Goal: Information Seeking & Learning: Learn about a topic

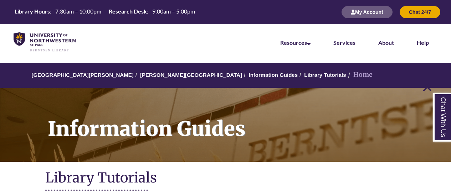
scroll to position [214, 0]
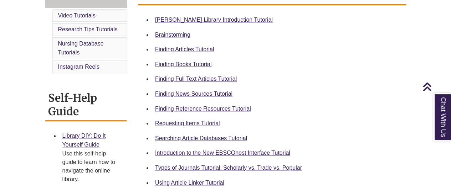
click at [178, 75] on div "Finding Full Text Articles Tutorial" at bounding box center [277, 78] width 245 height 9
click at [177, 77] on link "Finding Full Text Articles Tutorial" at bounding box center [196, 79] width 82 height 6
click at [172, 91] on link "Finding News Sources Tutorial" at bounding box center [193, 94] width 77 height 6
click at [178, 107] on link "Finding Reference Resources Tutorial" at bounding box center [203, 109] width 96 height 6
click at [164, 124] on link "Requesting Items Tutorial" at bounding box center [187, 123] width 64 height 6
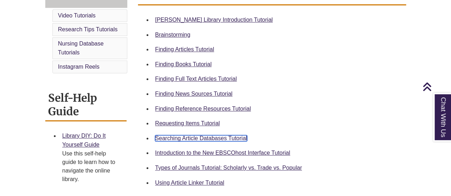
click at [177, 136] on link "Searching Article Databases Tutorial" at bounding box center [201, 138] width 92 height 6
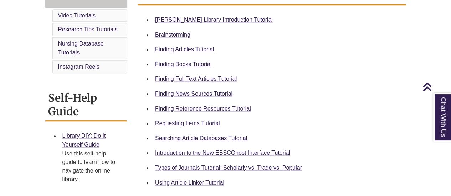
click at [167, 149] on div "Introduction to the New EBSCOhost Interface Tutorial" at bounding box center [277, 153] width 245 height 9
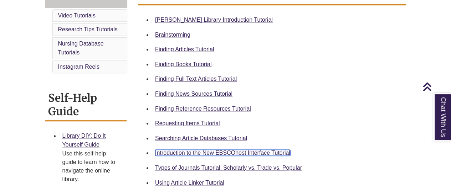
click at [171, 152] on link "Introduction to the New EBSCOhost Interface Tutorial" at bounding box center [222, 153] width 135 height 6
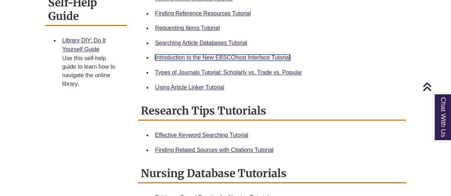
scroll to position [321, 0]
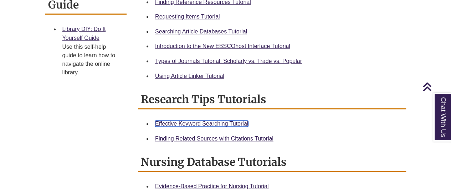
click at [192, 121] on link "Effective Keyword Searching Tutorial" at bounding box center [201, 124] width 93 height 6
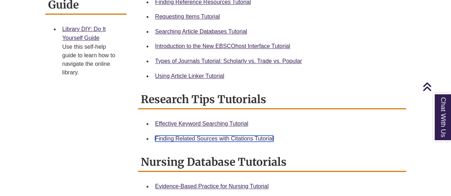
click at [222, 137] on link "Finding Related Sources with Citations Tutorial" at bounding box center [214, 139] width 118 height 6
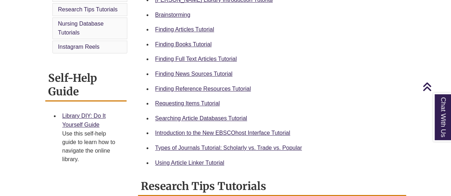
scroll to position [249, 0]
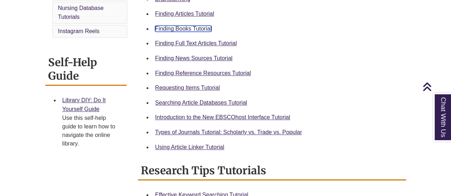
click at [176, 26] on link "Finding Books Tutorial" at bounding box center [183, 29] width 56 height 6
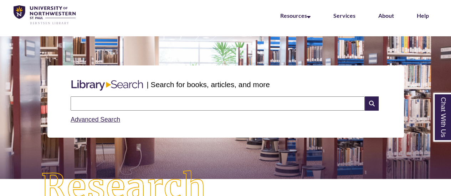
scroll to position [36, 0]
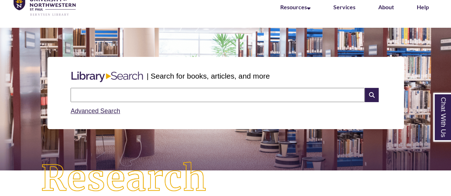
click at [108, 99] on input "text" at bounding box center [218, 95] width 294 height 14
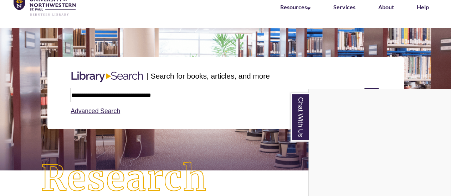
type input "**********"
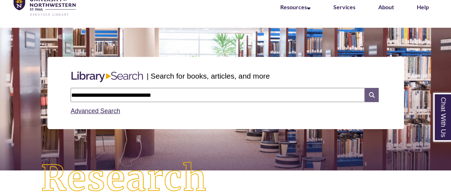
click at [372, 90] on icon at bounding box center [371, 95] width 14 height 14
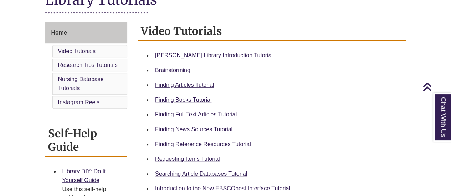
scroll to position [214, 0]
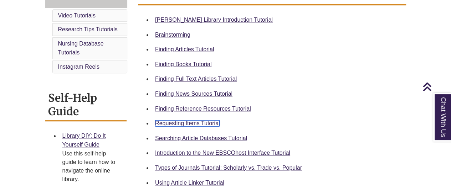
click at [181, 120] on div "Requesting Items Tutorial" at bounding box center [277, 123] width 245 height 9
click at [174, 121] on link "Requesting Items Tutorial" at bounding box center [187, 123] width 64 height 6
click at [190, 122] on link "Requesting Items Tutorial" at bounding box center [187, 123] width 64 height 6
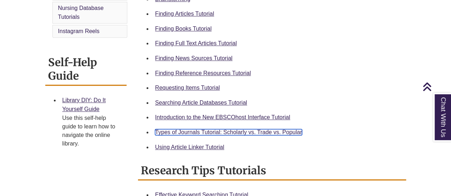
click at [222, 130] on link "Types of Journals Tutorial: Scholarly vs. Trade vs. Popular" at bounding box center [228, 132] width 147 height 6
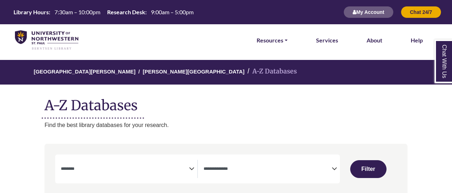
select select "Database Subject Filter"
select select "Database Types Filter"
click at [180, 169] on textarea "Search" at bounding box center [125, 169] width 128 height 6
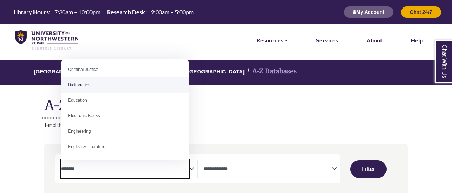
scroll to position [178, 0]
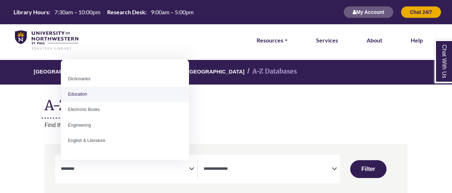
select select "*****"
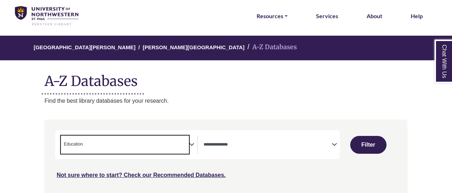
scroll to position [36, 0]
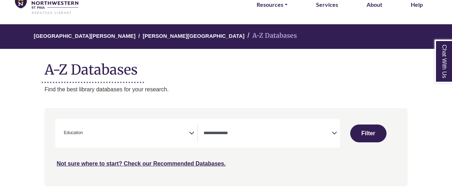
click at [191, 131] on icon "Search filters" at bounding box center [191, 131] width 5 height 11
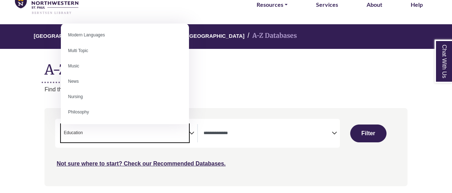
scroll to position [499, 0]
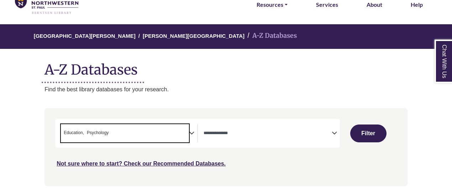
click at [194, 127] on icon "Search filters" at bounding box center [191, 131] width 5 height 11
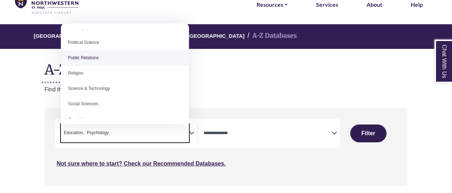
scroll to position [563, 0]
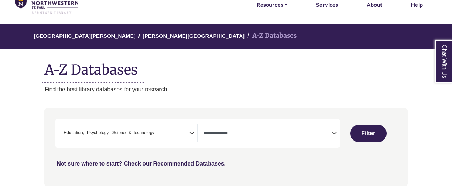
click at [363, 133] on button "Filter" at bounding box center [369, 133] width 36 height 18
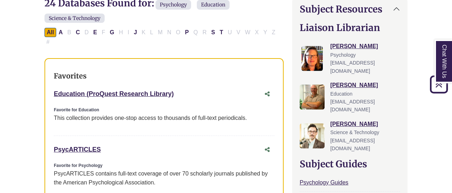
scroll to position [249, 0]
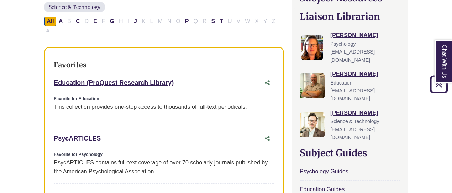
click at [195, 78] on div "Education (ProQuest Research Library) This link opens in a new window" at bounding box center [157, 83] width 207 height 10
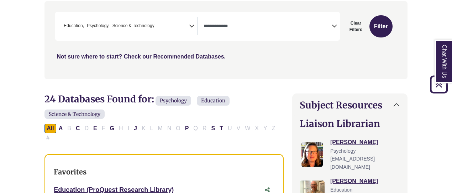
scroll to position [107, 0]
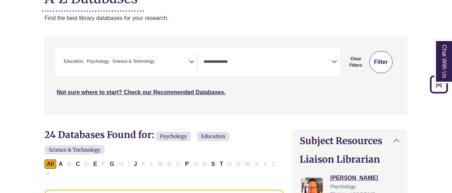
click at [378, 63] on button "Filter" at bounding box center [381, 62] width 23 height 22
select select "Database Types Filter"
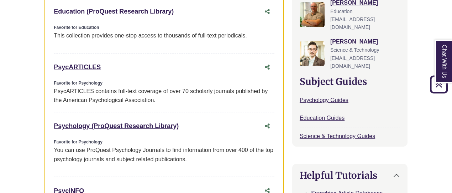
scroll to position [285, 0]
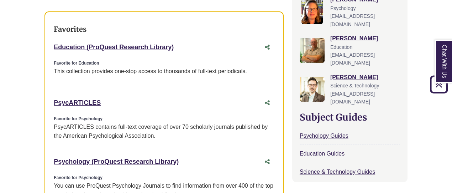
click at [182, 42] on div "Education (ProQuest Research Library) This link opens in a new window" at bounding box center [157, 47] width 207 height 10
drag, startPoint x: 175, startPoint y: 34, endPoint x: 53, endPoint y: 28, distance: 122.4
click at [53, 28] on div "Favorites Education (ProQuest Research Library) This link opens in a new window…" at bounding box center [164, 152] width 239 height 283
copy link "Education (ProQuest Research Library)"
click at [107, 98] on div "PsycARTICLES This link opens in a new window" at bounding box center [157, 103] width 207 height 10
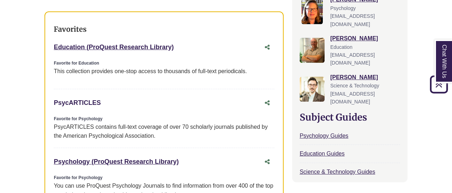
drag, startPoint x: 103, startPoint y: 91, endPoint x: 55, endPoint y: 92, distance: 48.5
click at [55, 98] on div "PsycARTICLES This link opens in a new window" at bounding box center [157, 103] width 207 height 10
copy link "PsycARTICLES"
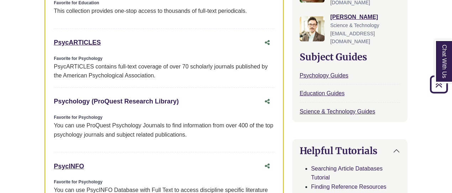
scroll to position [356, 0]
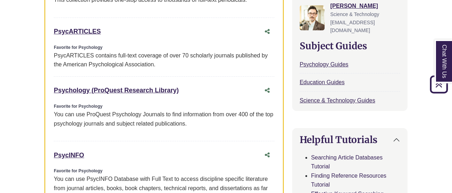
click at [196, 85] on div "Psychology (ProQuest Research Library) This link opens in a new window" at bounding box center [157, 90] width 207 height 10
drag, startPoint x: 181, startPoint y: 79, endPoint x: 53, endPoint y: 74, distance: 128.0
click at [54, 85] on div "Psychology (ProQuest Research Library) This link opens in a new window" at bounding box center [157, 90] width 207 height 10
copy link "Psychology (ProQuest Research Library)"
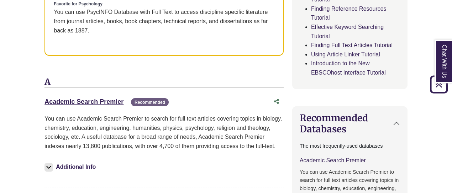
scroll to position [534, 0]
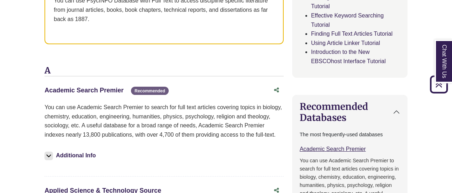
click at [96, 87] on link "Academic Search Premier This link opens in a new window" at bounding box center [84, 90] width 79 height 7
click at [94, 87] on link "Academic Search Premier This link opens in a new window" at bounding box center [84, 90] width 79 height 7
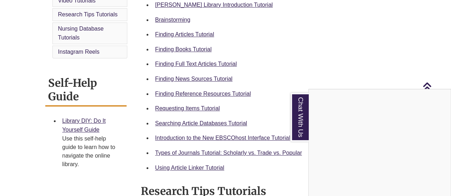
scroll to position [214, 0]
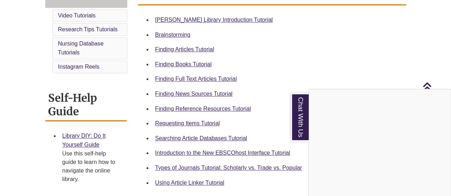
click at [183, 180] on div "Chat With Us" at bounding box center [225, 98] width 451 height 196
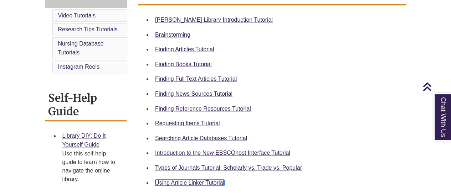
click at [184, 181] on link "Using Article Linker Tutorial" at bounding box center [189, 183] width 69 height 6
